Goal: Transaction & Acquisition: Obtain resource

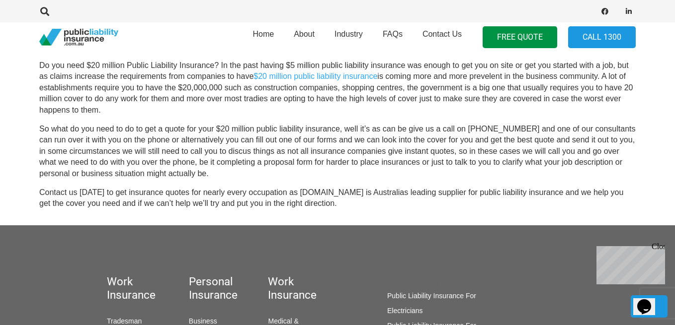
scroll to position [411, 0]
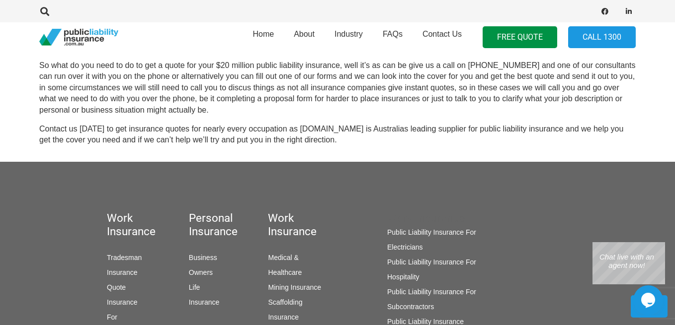
scroll to position [473, 0]
